Goal: Task Accomplishment & Management: Complete application form

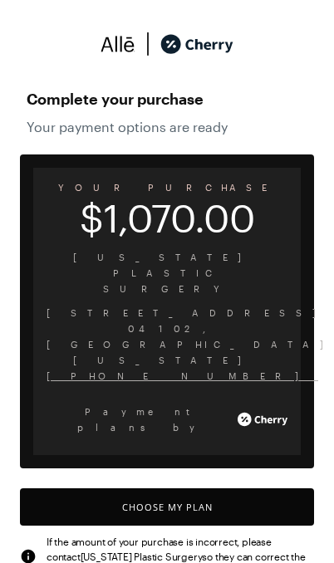
click at [276, 488] on button "Choose My Plan" at bounding box center [167, 506] width 294 height 37
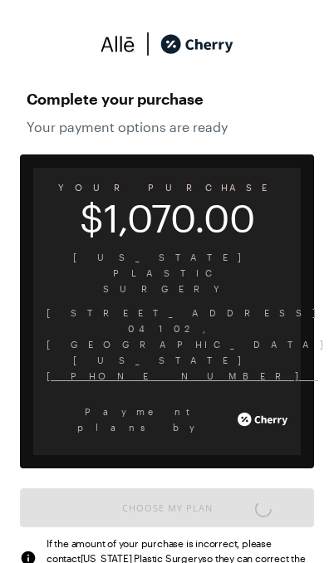
scroll to position [1373, 0]
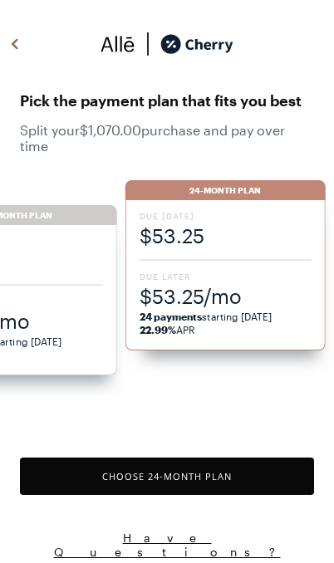
click at [277, 259] on div at bounding box center [226, 260] width 172 height 2
click at [265, 328] on span "24 payments starting [DATE] 22.99% APR" at bounding box center [226, 323] width 172 height 27
click at [271, 489] on button "Choose 24 -Month Plan" at bounding box center [167, 476] width 294 height 37
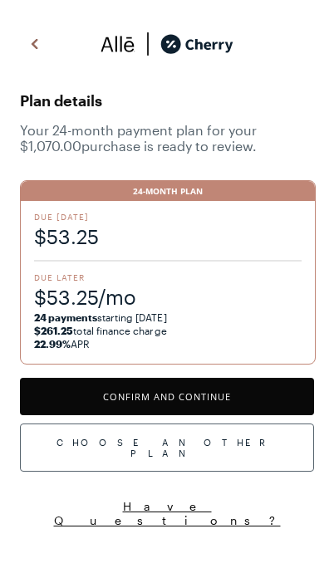
click at [281, 408] on button "Confirm and Continue" at bounding box center [167, 396] width 294 height 37
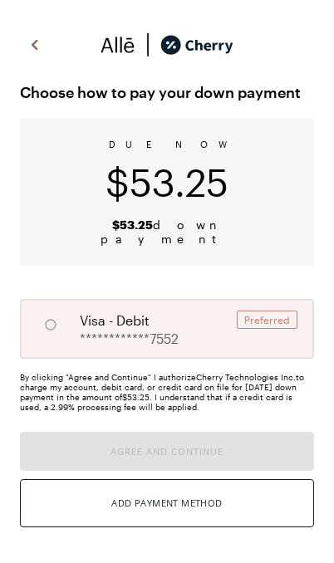
radio input "true"
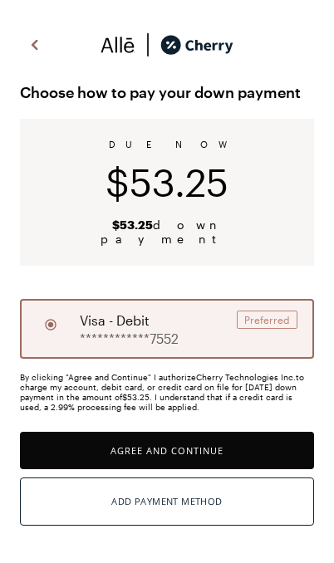
click at [277, 446] on button "Agree and Continue" at bounding box center [167, 450] width 294 height 37
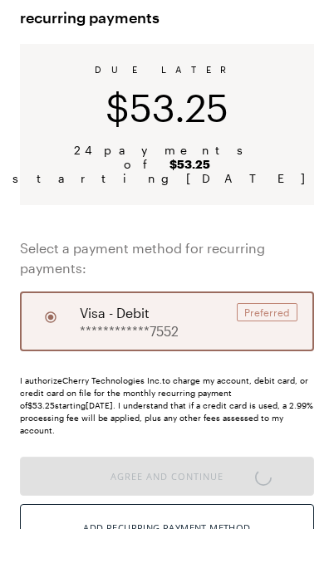
scroll to position [64, 0]
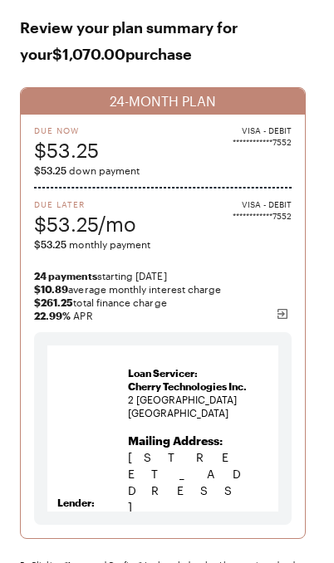
scroll to position [229, 0]
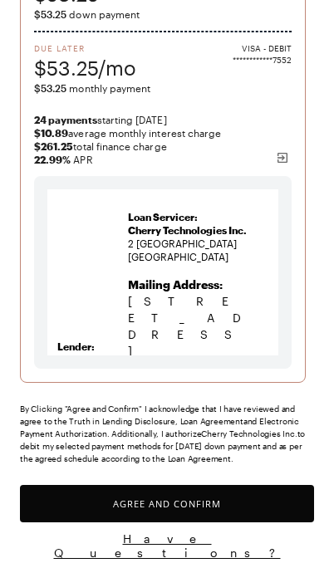
click at [211, 507] on button "Agree and Confirm" at bounding box center [167, 503] width 294 height 37
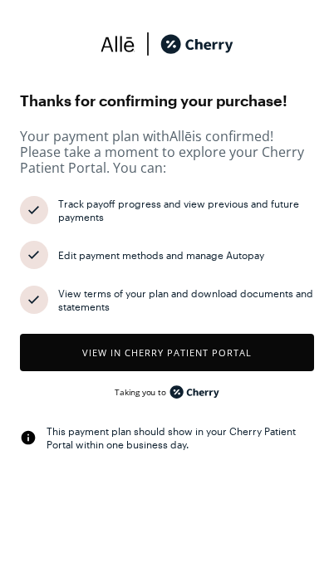
click at [278, 370] on button "View in Cherry patient portal" at bounding box center [167, 352] width 294 height 37
